Goal: Transaction & Acquisition: Purchase product/service

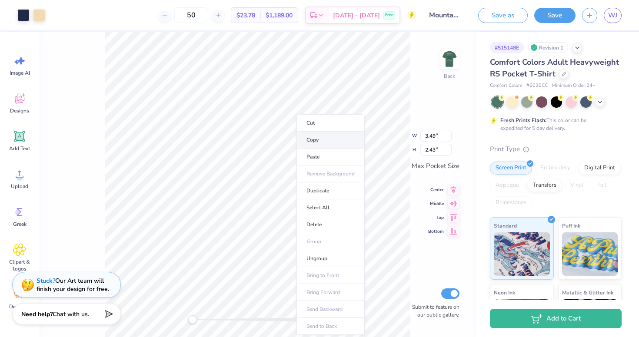
click at [324, 138] on li "Copy" at bounding box center [330, 140] width 68 height 17
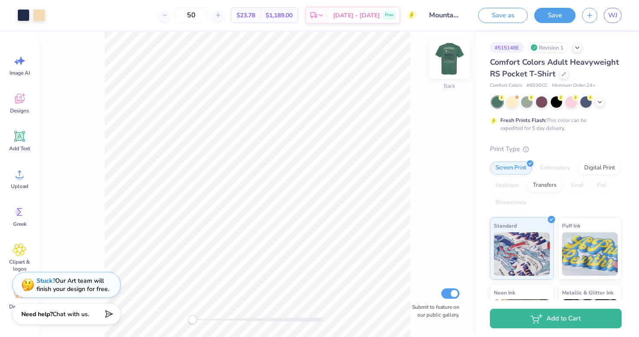
click at [441, 66] on img at bounding box center [449, 59] width 35 height 35
click at [445, 58] on img at bounding box center [449, 59] width 35 height 35
click at [443, 56] on img at bounding box center [449, 59] width 35 height 35
click at [452, 58] on img at bounding box center [449, 59] width 35 height 35
click at [450, 63] on img at bounding box center [449, 59] width 35 height 35
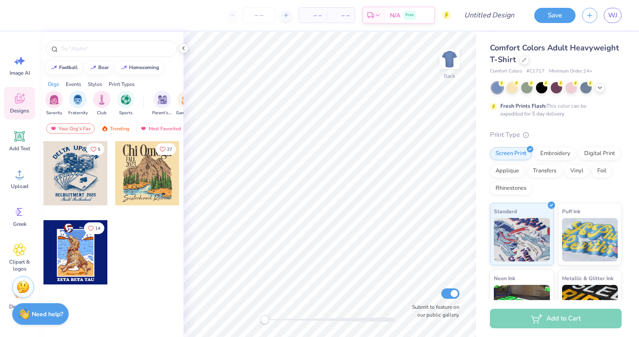
click at [530, 50] on span "Comfort Colors Adult Heavyweight T-Shirt" at bounding box center [554, 54] width 129 height 22
click at [523, 57] on div at bounding box center [524, 59] width 10 height 10
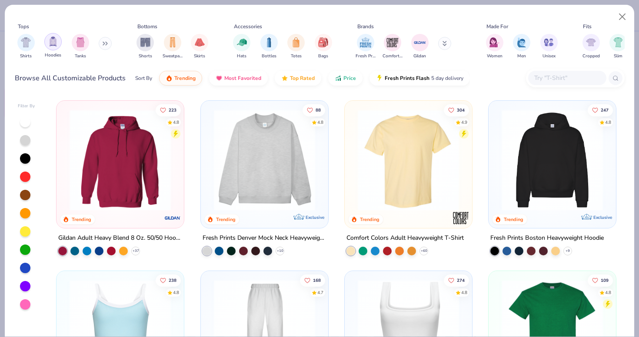
click at [51, 43] on img "filter for Hoodies" at bounding box center [53, 41] width 10 height 10
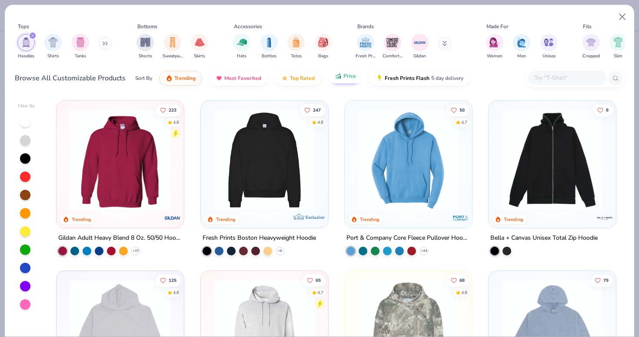
click at [345, 76] on span "Price" at bounding box center [349, 76] width 13 height 7
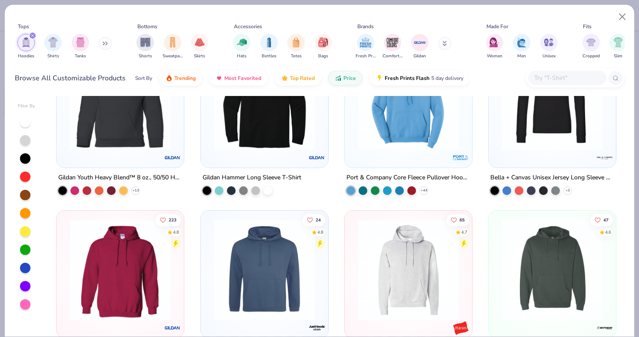
scroll to position [75, 0]
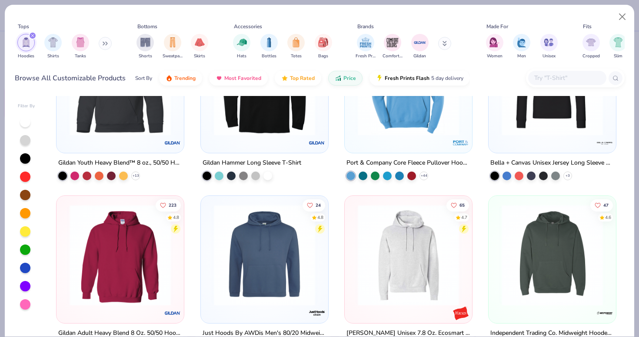
click at [125, 268] on img at bounding box center [120, 255] width 110 height 101
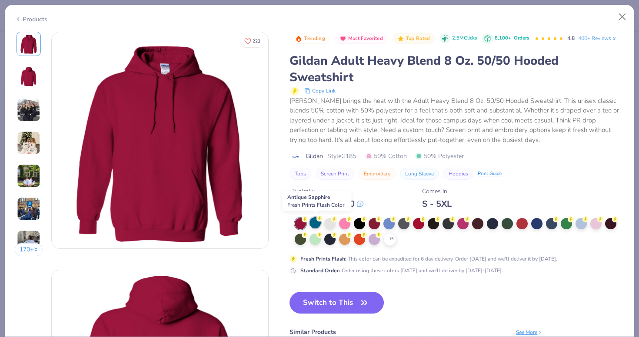
click at [313, 225] on div at bounding box center [314, 222] width 11 height 11
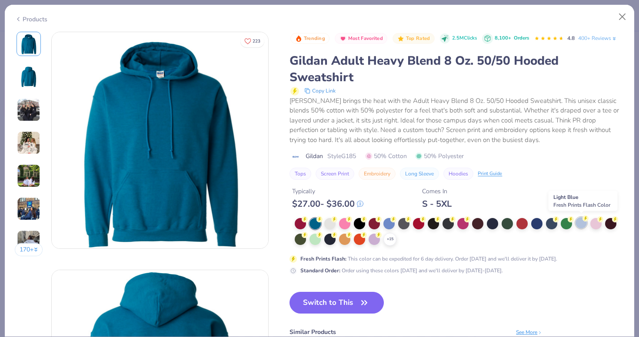
click at [580, 226] on div at bounding box center [580, 222] width 11 height 11
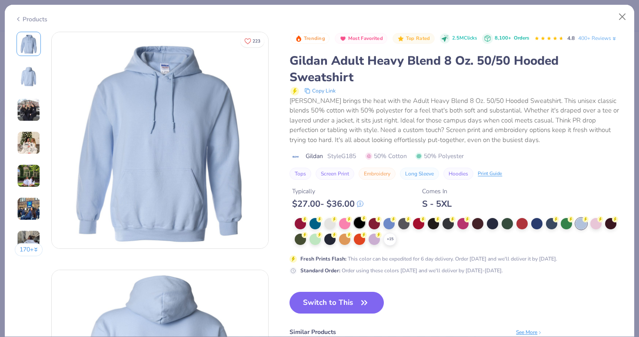
click at [357, 225] on div at bounding box center [359, 222] width 11 height 11
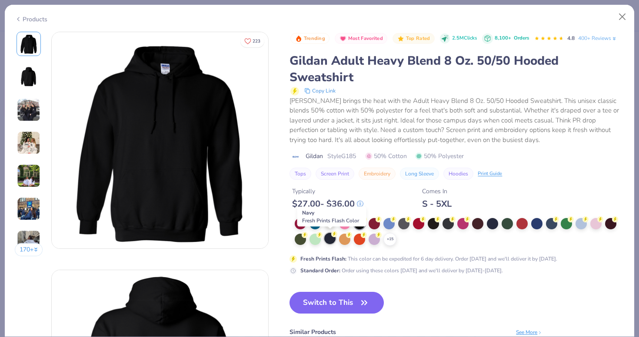
click at [331, 238] on div at bounding box center [329, 238] width 11 height 11
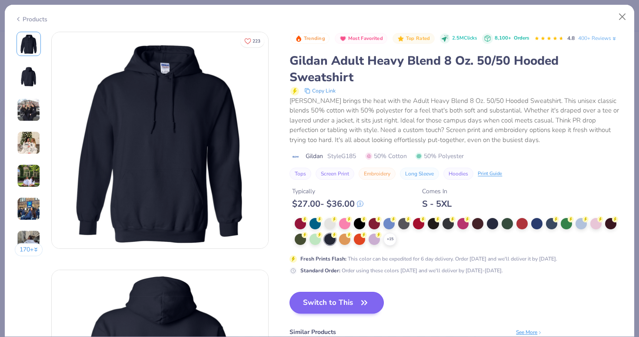
click at [343, 309] on button "Switch to This" at bounding box center [336, 303] width 94 height 22
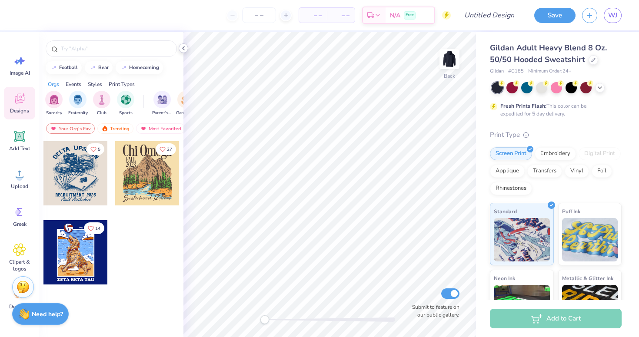
click at [180, 47] on icon at bounding box center [183, 48] width 7 height 7
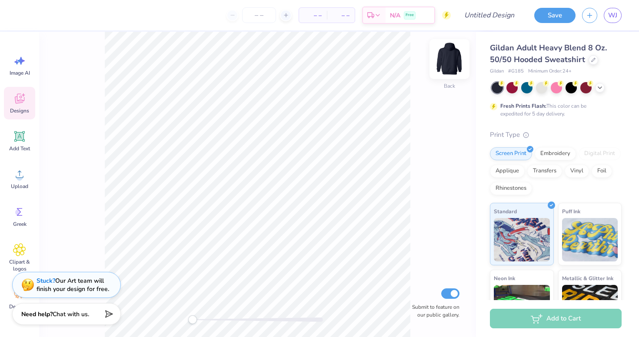
click at [455, 60] on img at bounding box center [449, 59] width 35 height 35
click at [449, 59] on img at bounding box center [449, 59] width 35 height 35
click at [449, 59] on img at bounding box center [448, 58] width 17 height 17
click at [24, 179] on icon at bounding box center [19, 174] width 13 height 13
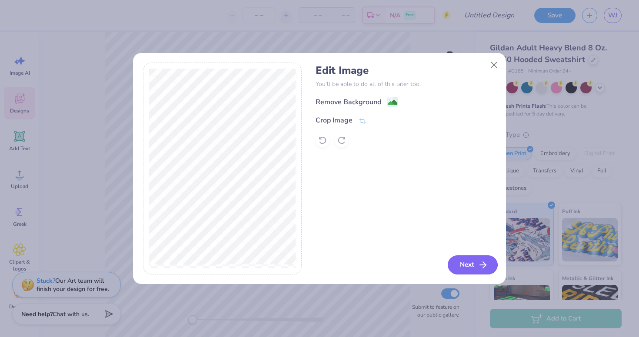
click at [462, 262] on button "Next" at bounding box center [472, 264] width 50 height 19
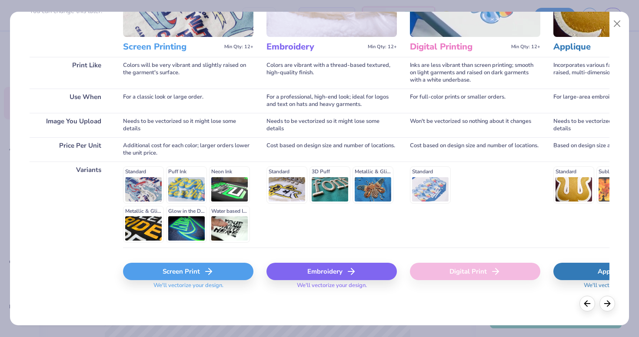
scroll to position [96, 0]
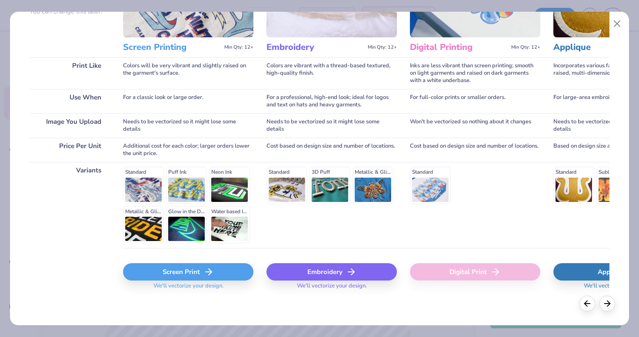
click at [199, 277] on div "Screen Print" at bounding box center [188, 271] width 130 height 17
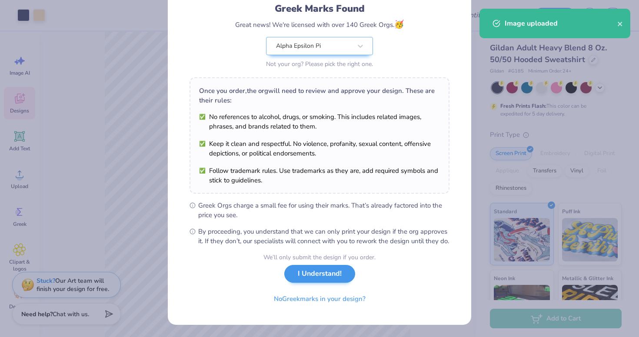
scroll to position [69, 0]
click at [326, 277] on button "I Understand!" at bounding box center [319, 274] width 71 height 18
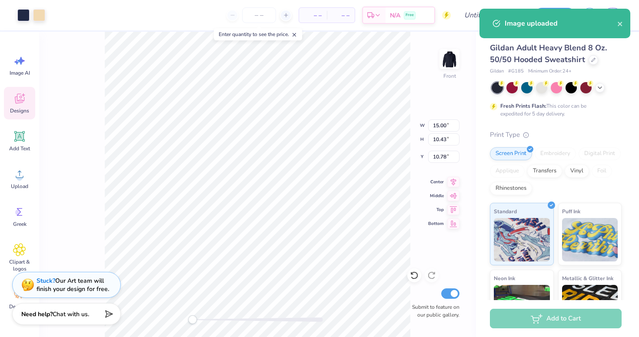
scroll to position [0, 0]
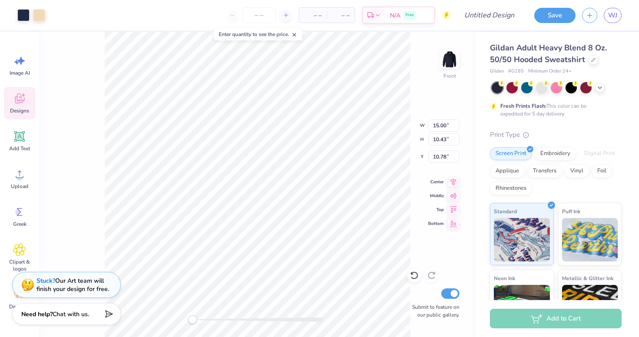
type input "11.24"
type input "7.82"
type input "13.40"
click at [25, 13] on div at bounding box center [23, 14] width 12 height 12
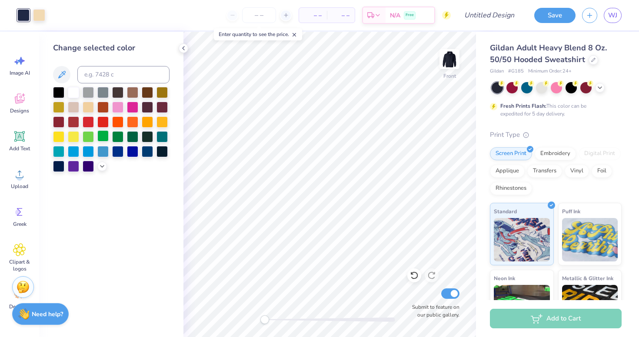
click at [104, 138] on div at bounding box center [102, 135] width 11 height 11
click at [94, 136] on div at bounding box center [111, 129] width 116 height 85
click at [90, 135] on div at bounding box center [88, 135] width 11 height 11
click at [112, 137] on div at bounding box center [117, 135] width 11 height 11
click at [73, 165] on div at bounding box center [73, 165] width 11 height 11
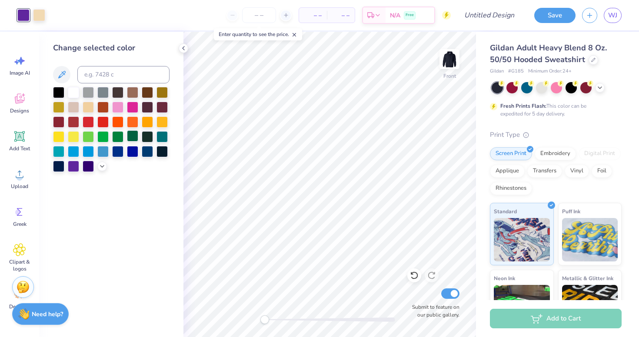
click at [127, 142] on div at bounding box center [132, 135] width 11 height 11
click at [118, 108] on div at bounding box center [117, 106] width 11 height 11
click at [97, 95] on div at bounding box center [102, 91] width 11 height 11
click at [120, 108] on div at bounding box center [117, 106] width 11 height 11
click at [131, 107] on div at bounding box center [132, 106] width 11 height 11
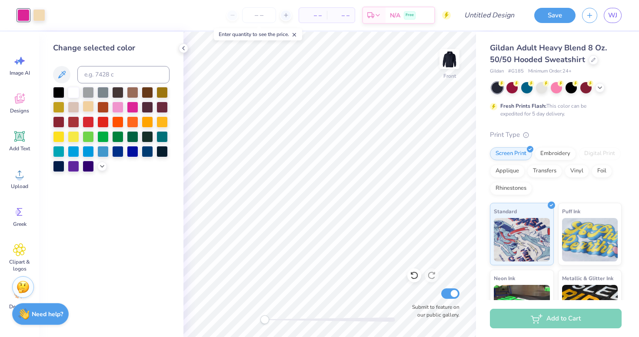
click at [89, 108] on div at bounding box center [88, 106] width 11 height 11
click at [75, 109] on div at bounding box center [73, 106] width 11 height 11
click at [76, 126] on div at bounding box center [73, 121] width 11 height 11
click at [93, 126] on div at bounding box center [88, 121] width 11 height 11
click at [104, 125] on div at bounding box center [102, 121] width 11 height 11
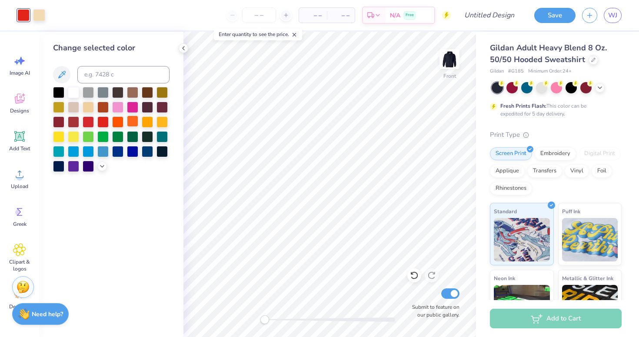
click at [128, 126] on div at bounding box center [132, 121] width 11 height 11
click at [117, 125] on div at bounding box center [117, 121] width 11 height 11
click at [146, 123] on div at bounding box center [147, 121] width 11 height 11
click at [132, 122] on div at bounding box center [132, 121] width 11 height 11
click at [162, 125] on div at bounding box center [161, 121] width 11 height 11
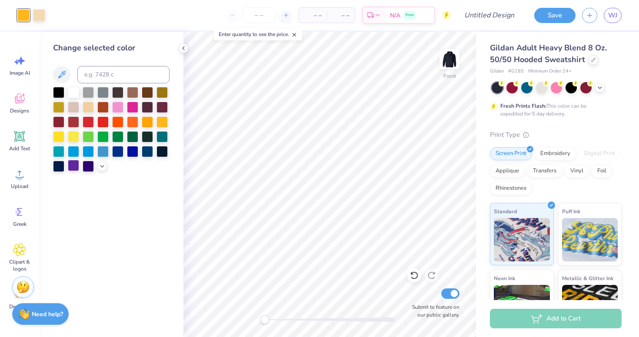
click at [73, 170] on div at bounding box center [73, 165] width 11 height 11
click at [131, 156] on div at bounding box center [132, 150] width 11 height 11
click at [122, 150] on div at bounding box center [117, 150] width 11 height 11
click at [144, 137] on div at bounding box center [147, 135] width 11 height 11
click at [139, 122] on div "5535 C" at bounding box center [147, 120] width 26 height 12
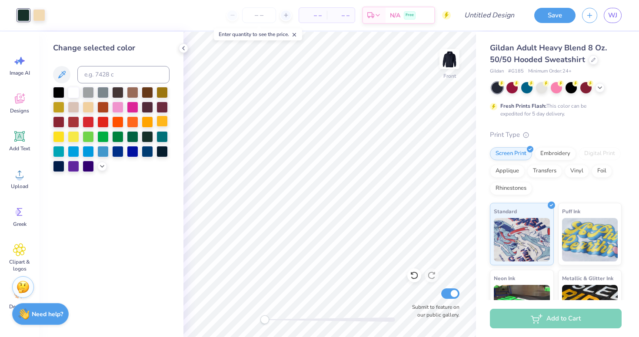
click at [156, 124] on div at bounding box center [161, 121] width 11 height 11
click at [158, 133] on div at bounding box center [161, 135] width 11 height 11
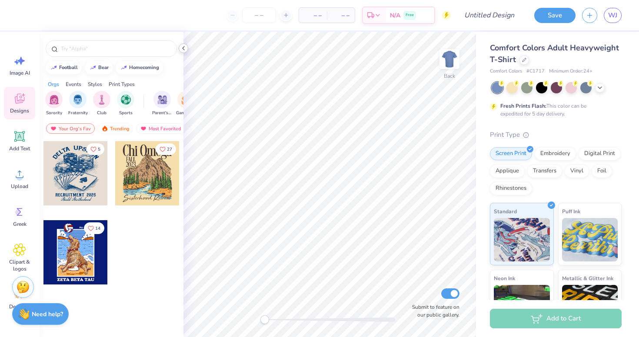
click at [182, 47] on icon at bounding box center [183, 48] width 7 height 7
